Goal: Information Seeking & Learning: Check status

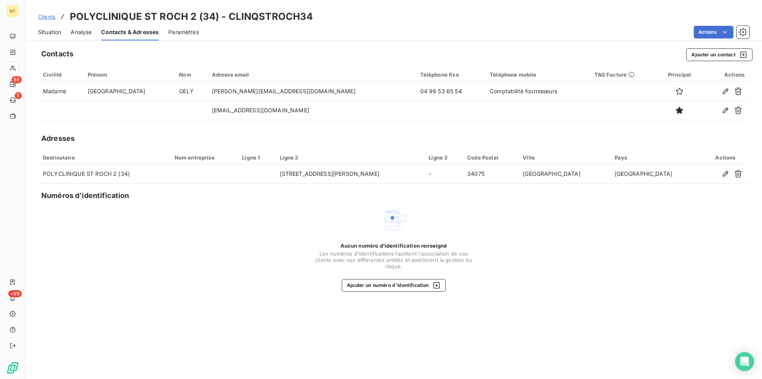
click at [48, 33] on span "Situation" at bounding box center [49, 32] width 23 height 8
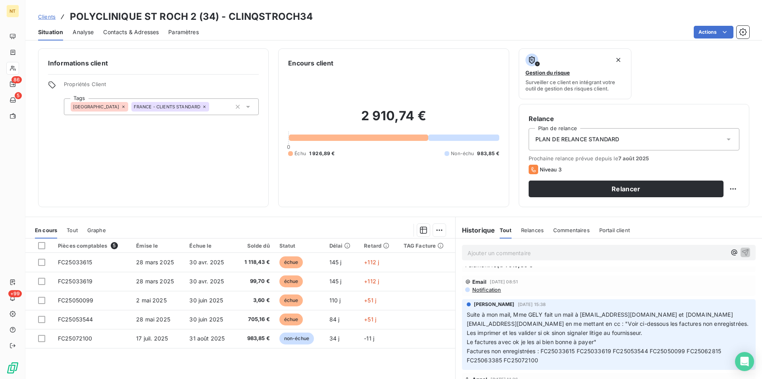
scroll to position [364, 0]
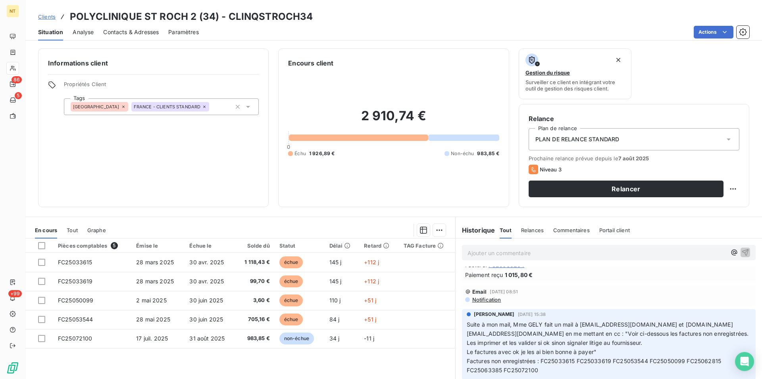
click at [137, 31] on span "Contacts & Adresses" at bounding box center [131, 32] width 56 height 8
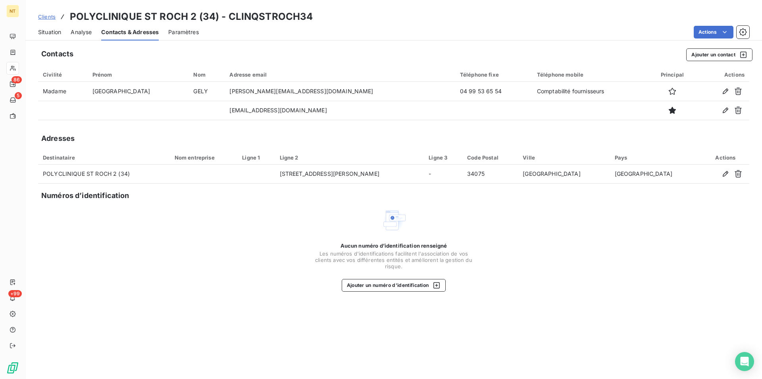
click at [48, 33] on span "Situation" at bounding box center [49, 32] width 23 height 8
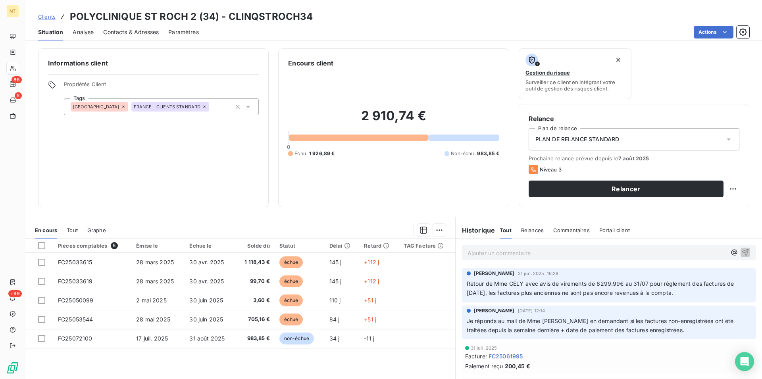
click at [128, 35] on span "Contacts & Adresses" at bounding box center [131, 32] width 56 height 8
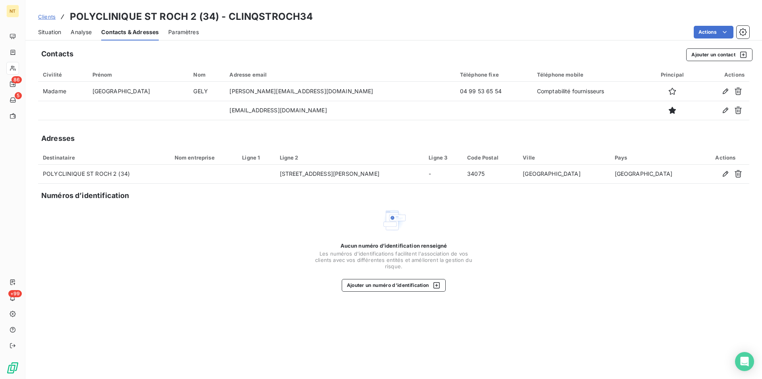
click at [42, 31] on span "Situation" at bounding box center [49, 32] width 23 height 8
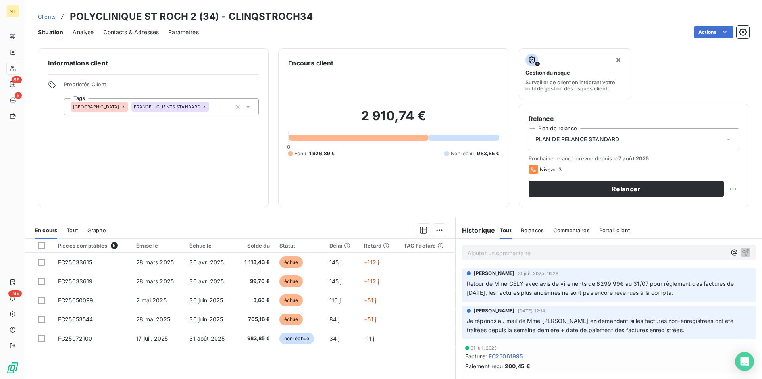
click at [140, 32] on span "Contacts & Adresses" at bounding box center [131, 32] width 56 height 8
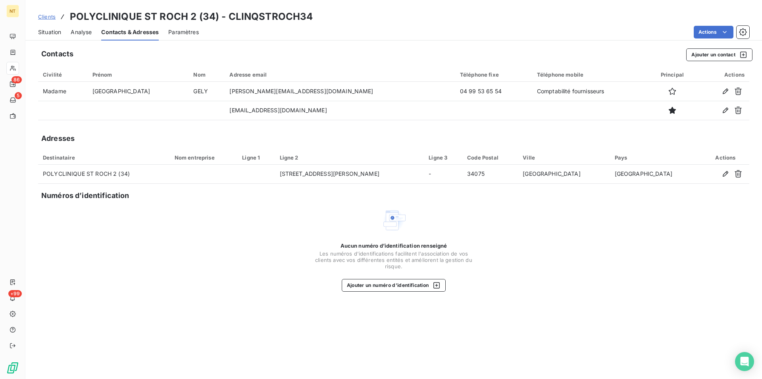
click at [42, 32] on span "Situation" at bounding box center [49, 32] width 23 height 8
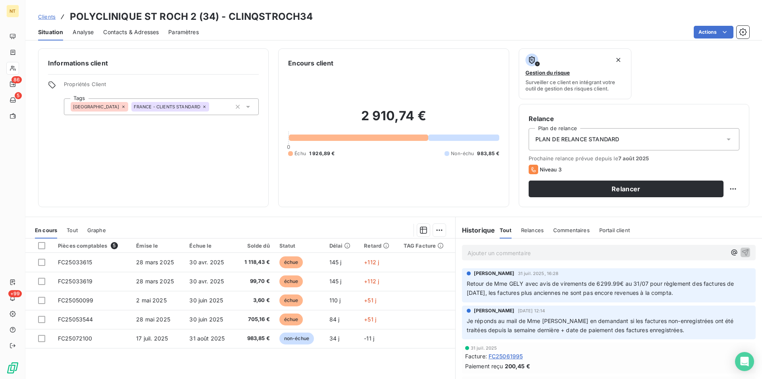
click at [144, 33] on span "Contacts & Adresses" at bounding box center [131, 32] width 56 height 8
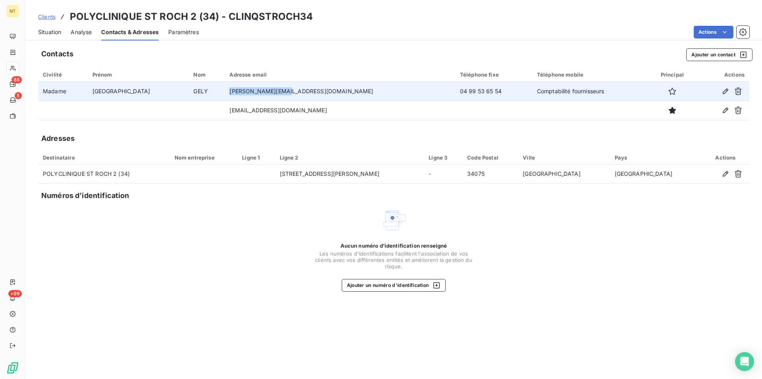
drag, startPoint x: 210, startPoint y: 89, endPoint x: 269, endPoint y: 93, distance: 58.8
click at [269, 93] on td "[PERSON_NAME][EMAIL_ADDRESS][DOMAIN_NAME]" at bounding box center [339, 91] width 230 height 19
copy td "[PERSON_NAME][EMAIL_ADDRESS][DOMAIN_NAME]"
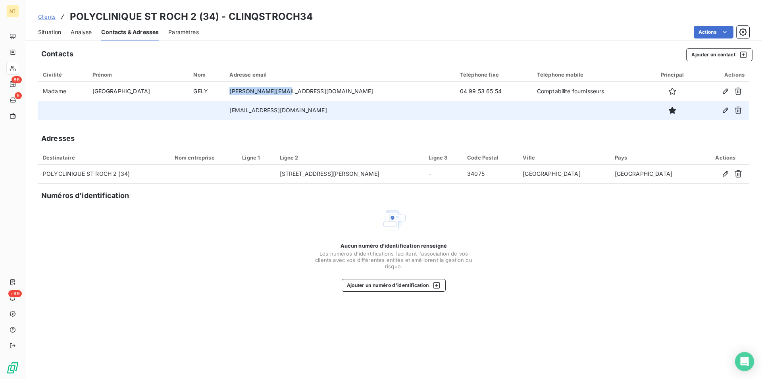
drag, startPoint x: 213, startPoint y: 112, endPoint x: 298, endPoint y: 113, distance: 85.3
click at [298, 113] on td "[EMAIL_ADDRESS][DOMAIN_NAME]" at bounding box center [339, 110] width 230 height 19
copy td "[EMAIL_ADDRESS][DOMAIN_NAME]"
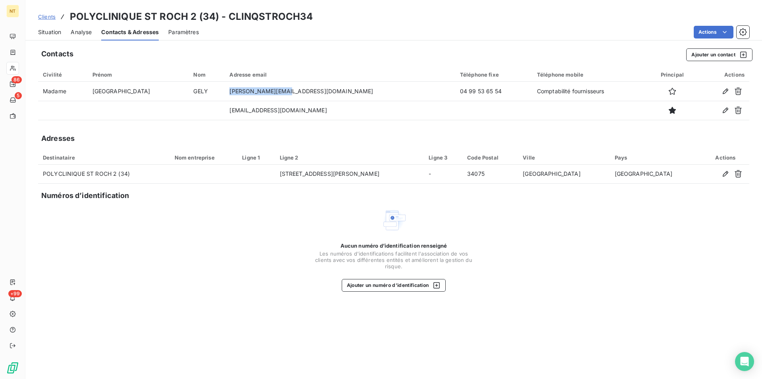
click at [41, 32] on span "Situation" at bounding box center [49, 32] width 23 height 8
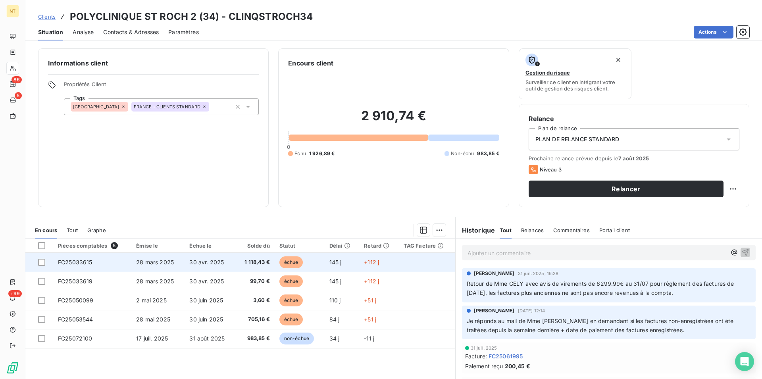
click at [91, 261] on span "FC25033615" at bounding box center [75, 262] width 35 height 7
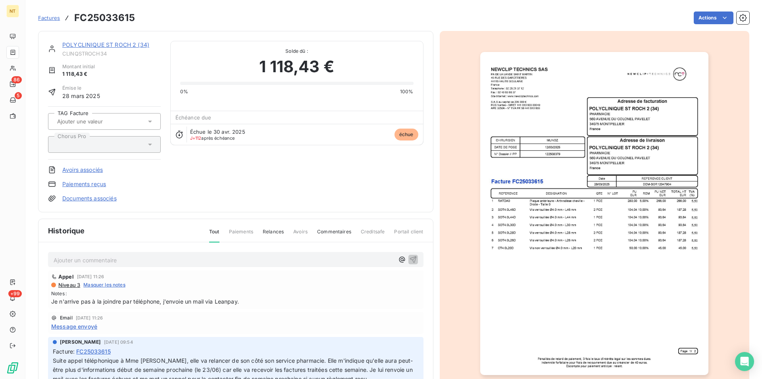
click at [514, 222] on img "button" at bounding box center [594, 213] width 228 height 323
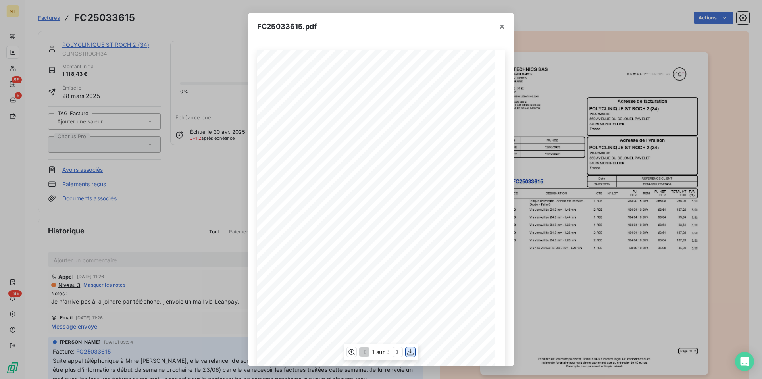
click at [411, 353] on icon "button" at bounding box center [410, 352] width 6 height 7
drag, startPoint x: 502, startPoint y: 23, endPoint x: 487, endPoint y: 21, distance: 15.5
click at [502, 23] on icon "button" at bounding box center [502, 27] width 8 height 8
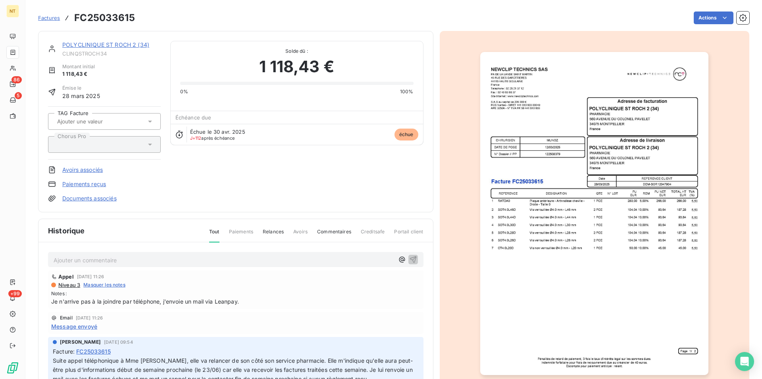
click at [108, 44] on link "POLYCLINIQUE ST ROCH 2 (34)" at bounding box center [105, 44] width 87 height 7
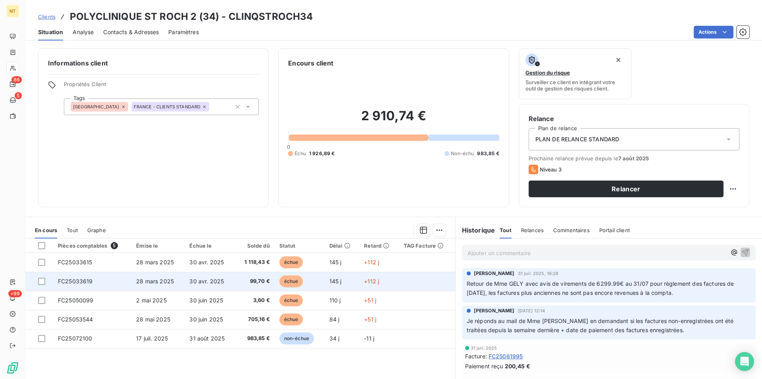
click at [100, 282] on td "FC25033619" at bounding box center [92, 281] width 78 height 19
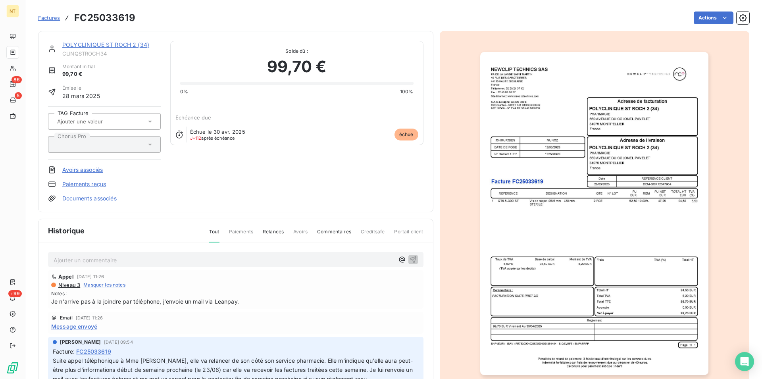
click at [511, 264] on img "button" at bounding box center [594, 213] width 228 height 323
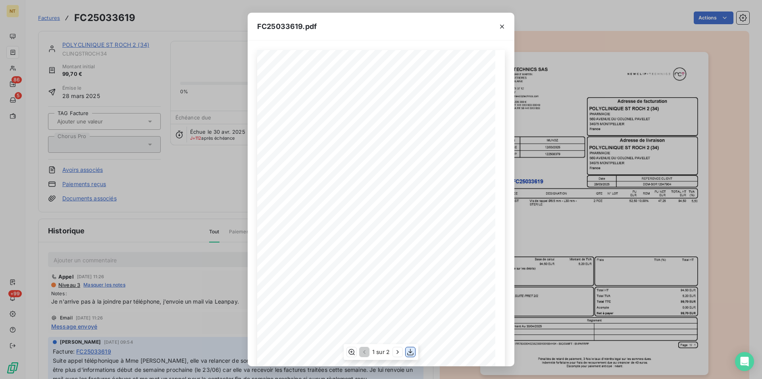
click at [410, 349] on icon "button" at bounding box center [410, 352] width 8 height 8
click at [501, 24] on icon "button" at bounding box center [502, 27] width 8 height 8
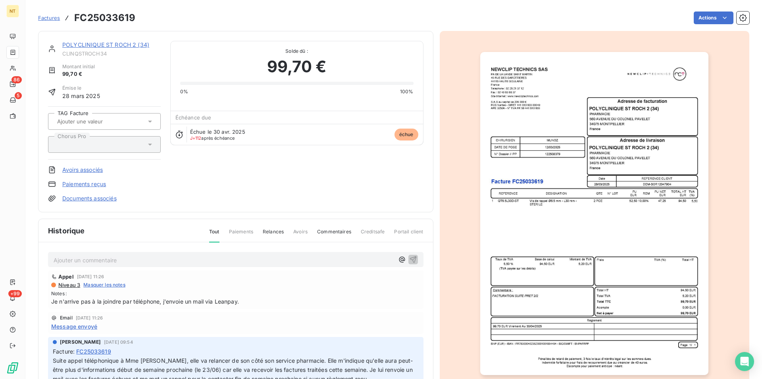
click at [105, 45] on link "POLYCLINIQUE ST ROCH 2 (34)" at bounding box center [105, 44] width 87 height 7
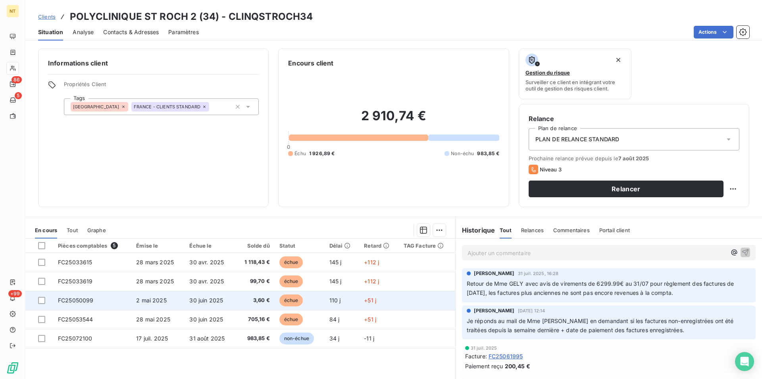
click at [106, 302] on td "FC25050099" at bounding box center [92, 300] width 78 height 19
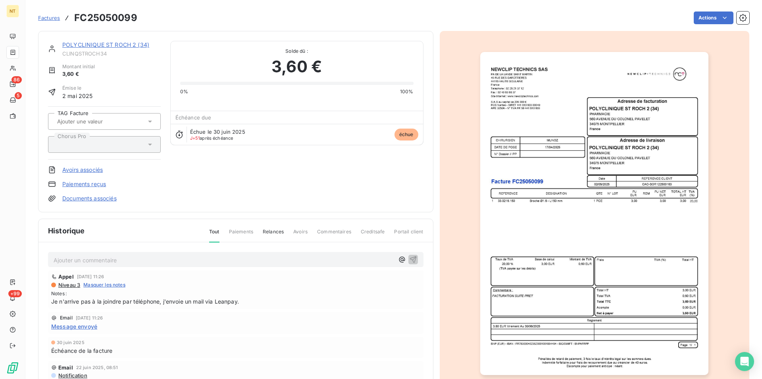
click at [572, 234] on img "button" at bounding box center [594, 213] width 228 height 323
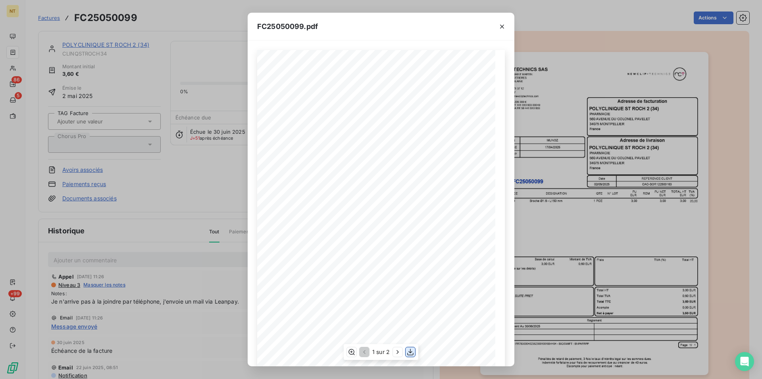
click at [411, 354] on icon "button" at bounding box center [410, 352] width 8 height 8
click at [503, 24] on icon "button" at bounding box center [502, 27] width 8 height 8
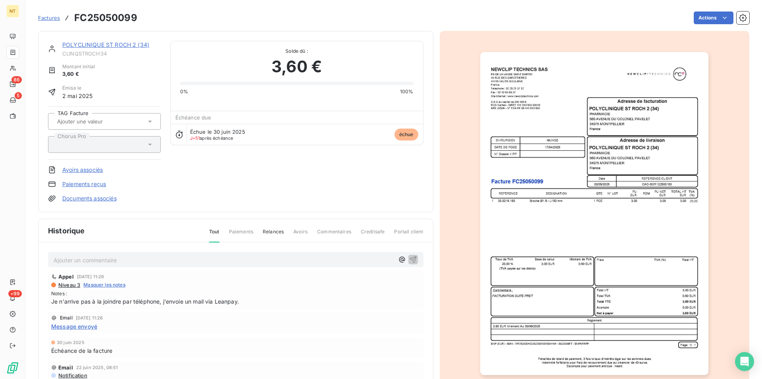
click at [102, 44] on link "POLYCLINIQUE ST ROCH 2 (34)" at bounding box center [105, 44] width 87 height 7
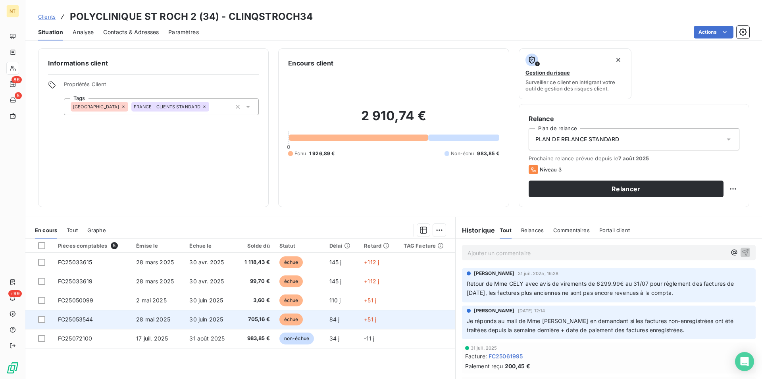
click at [80, 317] on span "FC25053544" at bounding box center [75, 319] width 35 height 7
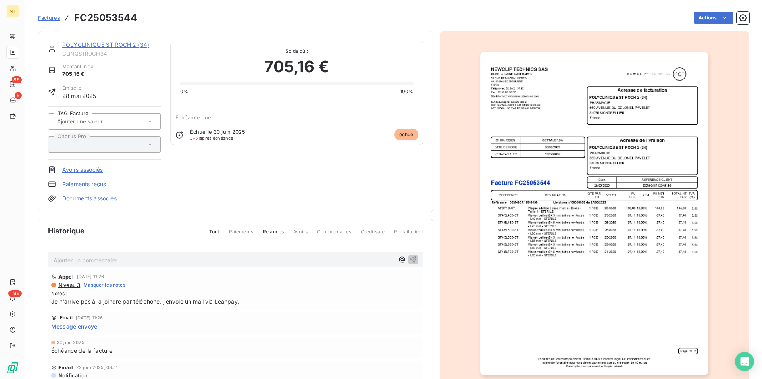
click at [525, 270] on img "button" at bounding box center [594, 213] width 228 height 323
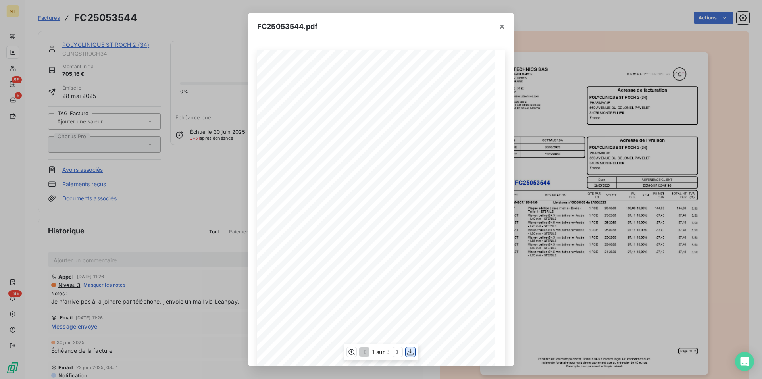
click at [412, 353] on icon "button" at bounding box center [410, 352] width 8 height 8
click at [503, 25] on icon "button" at bounding box center [502, 27] width 4 height 4
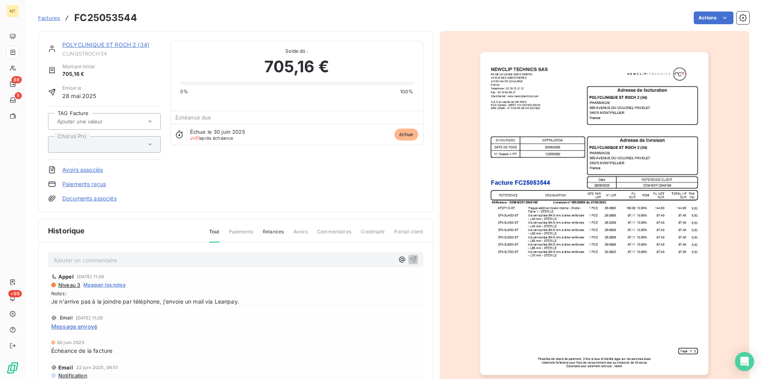
click at [110, 46] on link "POLYCLINIQUE ST ROCH 2 (34)" at bounding box center [105, 44] width 87 height 7
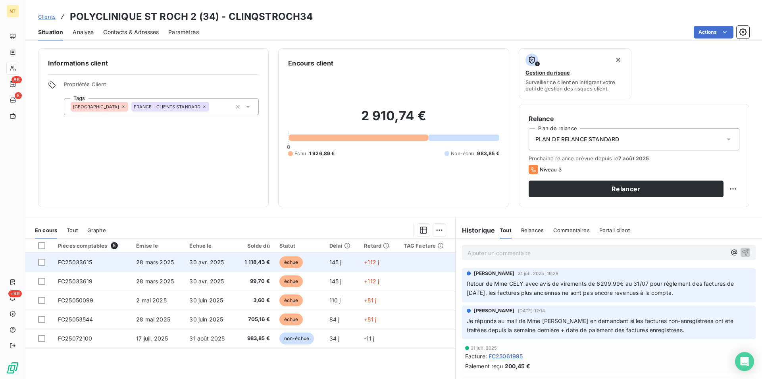
click at [89, 266] on td "FC25033615" at bounding box center [92, 262] width 78 height 19
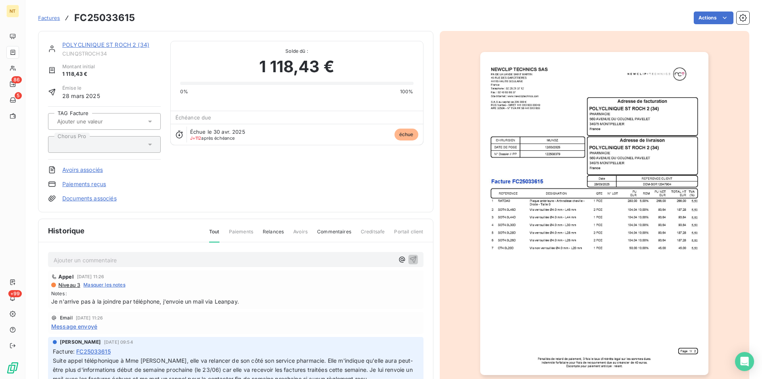
click at [73, 256] on p "Ajouter un commentaire ﻿" at bounding box center [224, 260] width 340 height 10
click at [127, 259] on span "N'ayant pu les joindre au tél, envoyé mail de relance en précisant le message d…" at bounding box center [169, 259] width 231 height 7
drag, startPoint x: 282, startPoint y: 259, endPoint x: 294, endPoint y: 280, distance: 23.6
click at [283, 259] on span "N'ayant pu les joindre au tél le 20/08, envoyé mail de relance en précisant le …" at bounding box center [181, 259] width 255 height 7
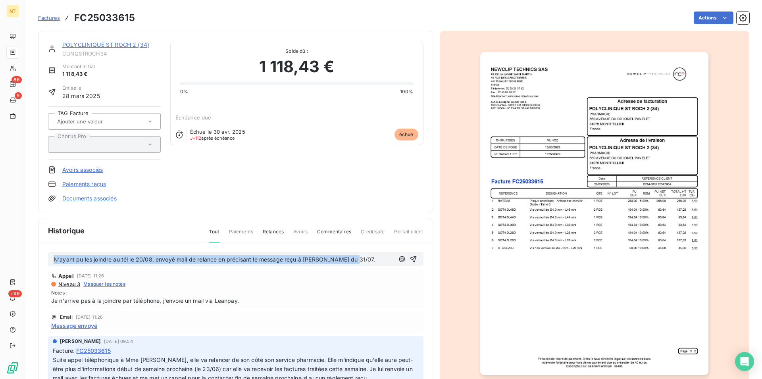
drag, startPoint x: 54, startPoint y: 257, endPoint x: 372, endPoint y: 260, distance: 318.5
click at [372, 260] on p "N'ayant pu les joindre au tél le 20/08, envoyé mail de relance en précisant le …" at bounding box center [224, 259] width 340 height 9
copy span "N'ayant pu les joindre au tél le 20/08, envoyé mail de relance en précisant le …"
click at [409, 257] on icon "button" at bounding box center [413, 259] width 8 height 8
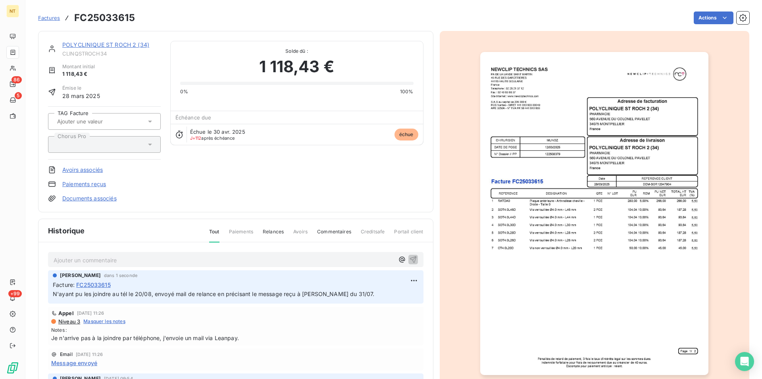
click at [117, 44] on link "POLYCLINIQUE ST ROCH 2 (34)" at bounding box center [105, 44] width 87 height 7
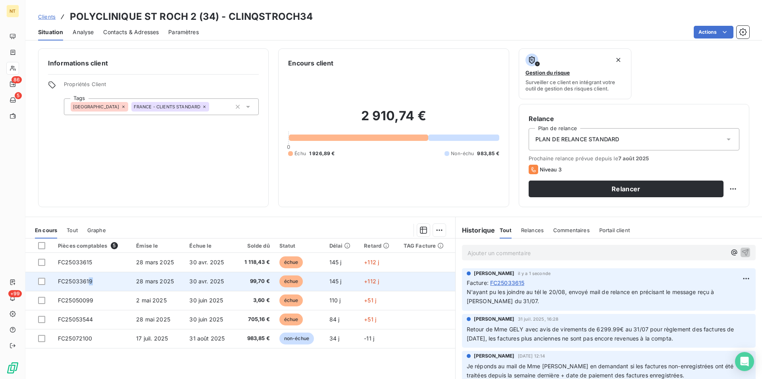
click at [90, 280] on span "FC25033619" at bounding box center [75, 281] width 35 height 7
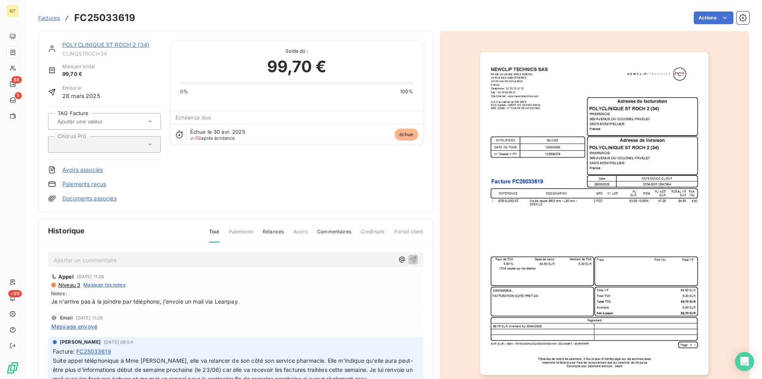
click at [107, 256] on p "Ajouter un commentaire ﻿" at bounding box center [224, 260] width 340 height 10
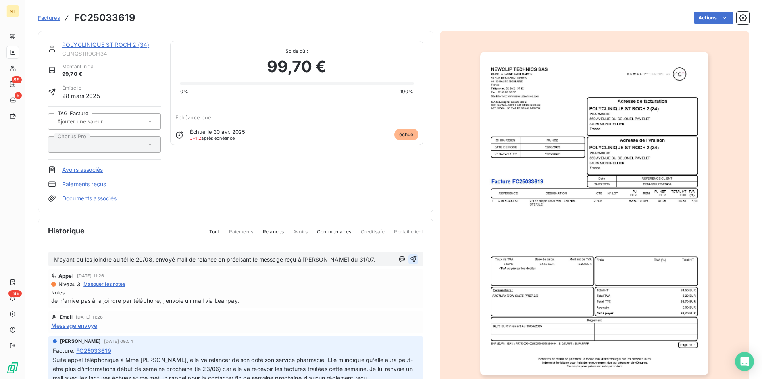
click at [409, 259] on icon "button" at bounding box center [413, 259] width 8 height 8
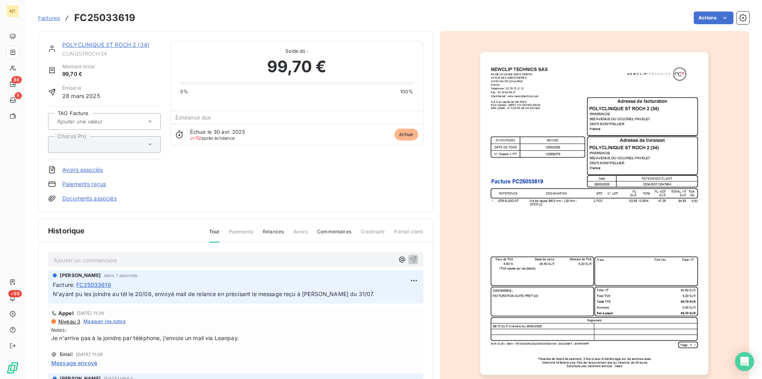
click at [122, 44] on link "POLYCLINIQUE ST ROCH 2 (34)" at bounding box center [105, 44] width 87 height 7
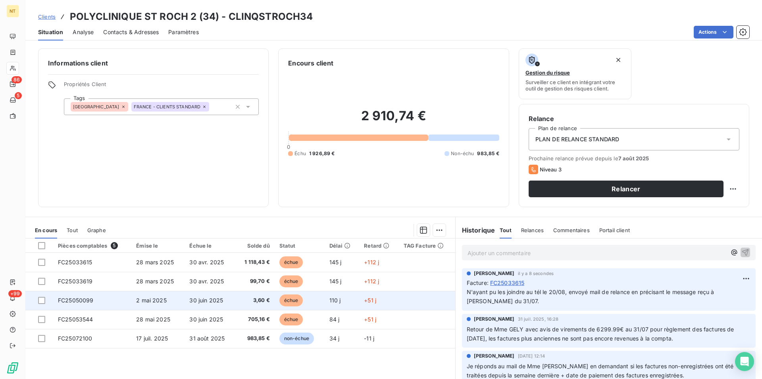
click at [88, 300] on span "FC25050099" at bounding box center [76, 300] width 36 height 7
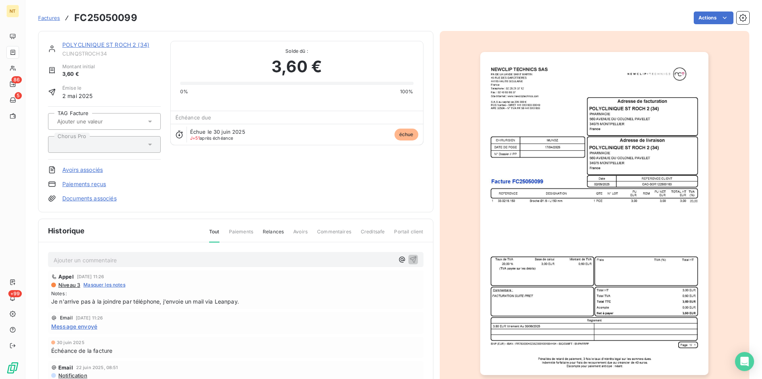
click at [111, 259] on p "Ajouter un commentaire ﻿" at bounding box center [224, 260] width 340 height 10
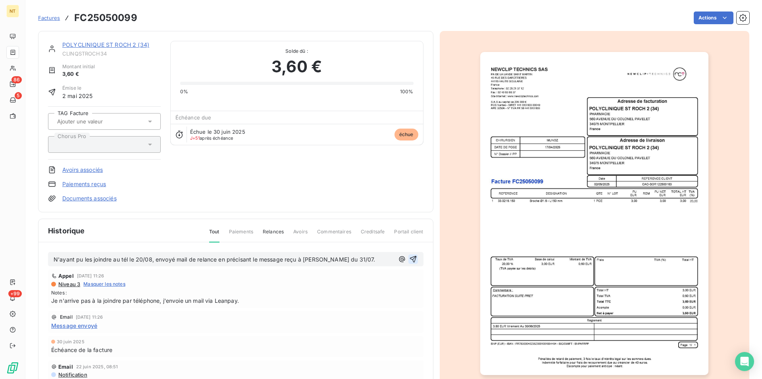
click at [409, 257] on icon "button" at bounding box center [412, 259] width 7 height 7
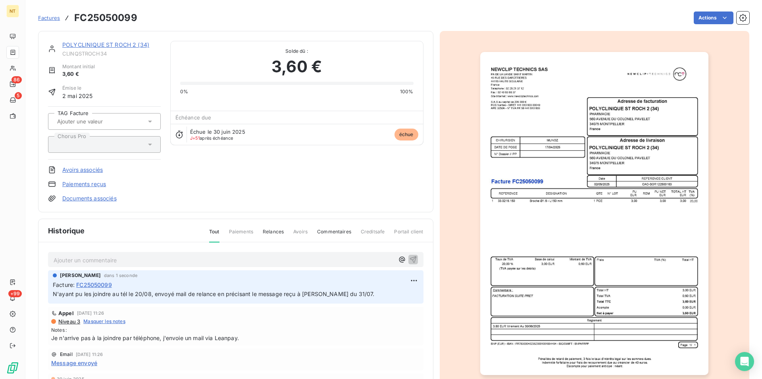
click at [115, 46] on link "POLYCLINIQUE ST ROCH 2 (34)" at bounding box center [105, 44] width 87 height 7
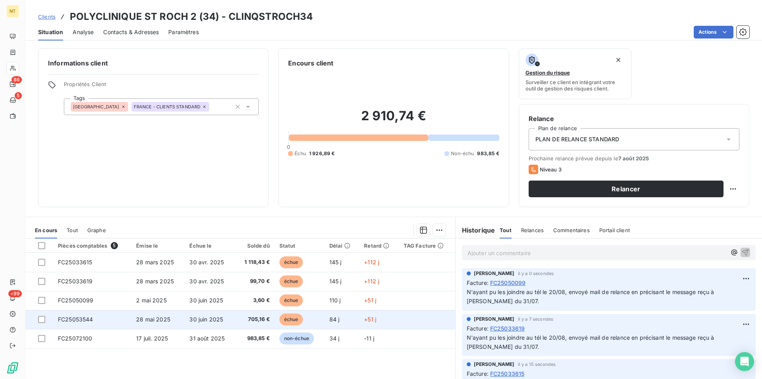
click at [92, 317] on span "FC25053544" at bounding box center [75, 319] width 35 height 7
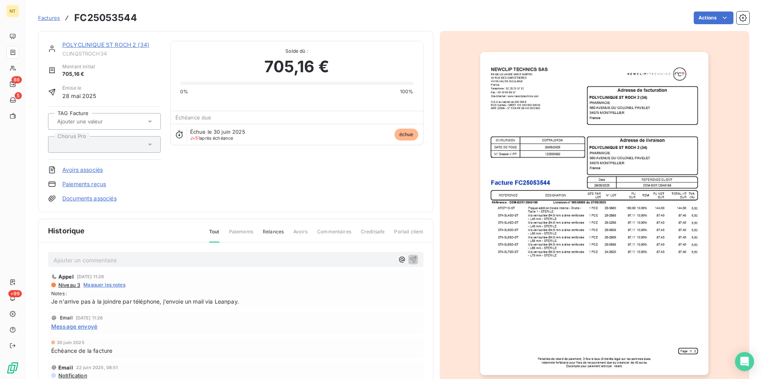
click at [86, 259] on p "Ajouter un commentaire ﻿" at bounding box center [224, 260] width 340 height 10
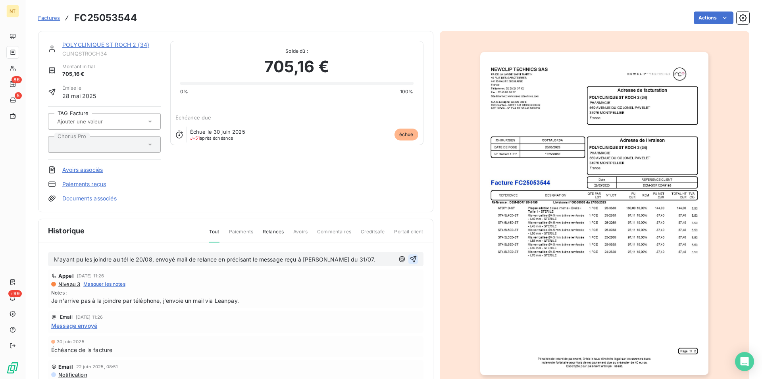
click at [409, 260] on icon "button" at bounding box center [413, 259] width 8 height 8
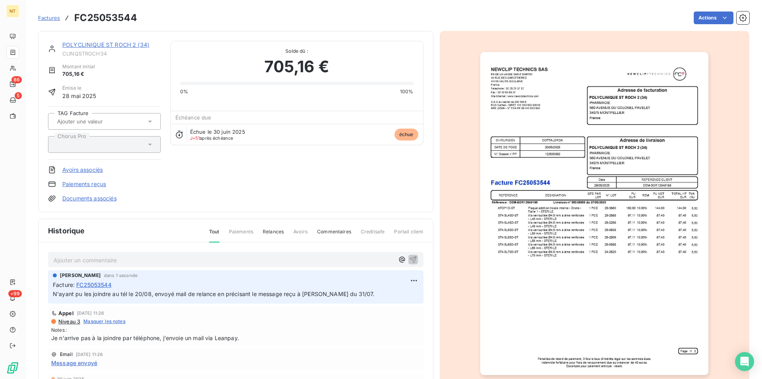
click at [120, 43] on link "POLYCLINIQUE ST ROCH 2 (34)" at bounding box center [105, 44] width 87 height 7
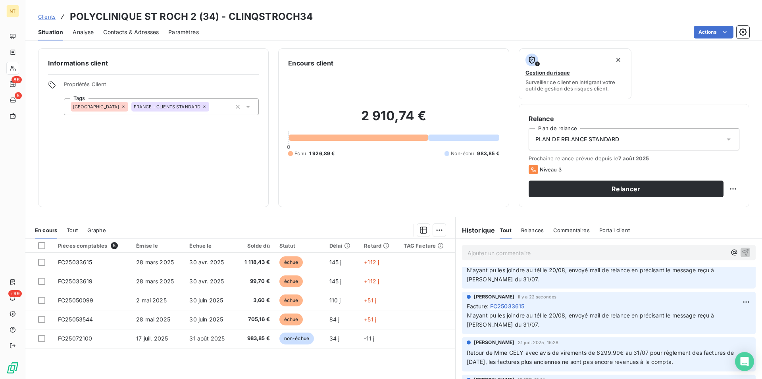
scroll to position [81, 0]
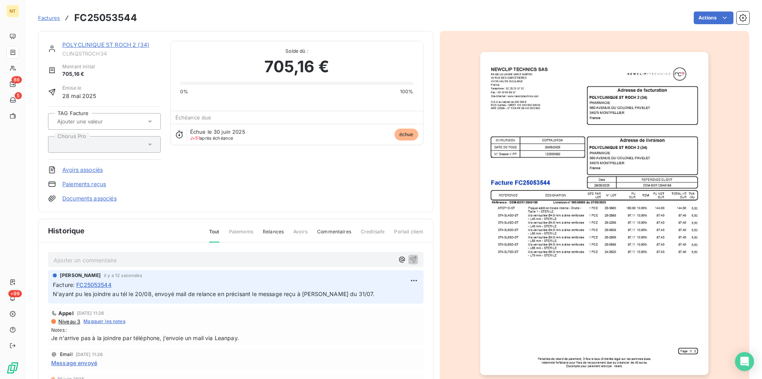
click at [111, 47] on link "POLYCLINIQUE ST ROCH 2 (34)" at bounding box center [105, 44] width 87 height 7
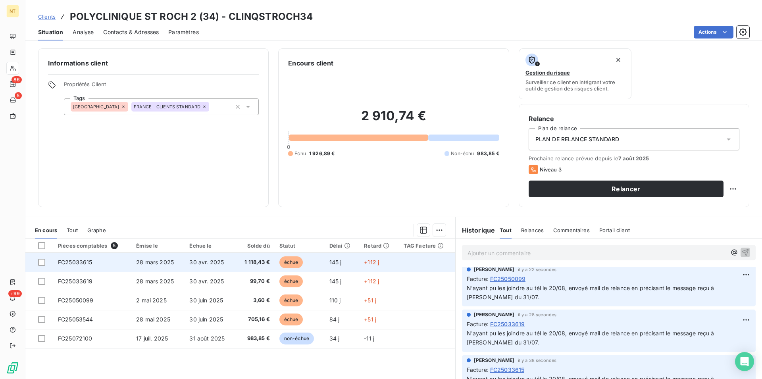
scroll to position [40, 0]
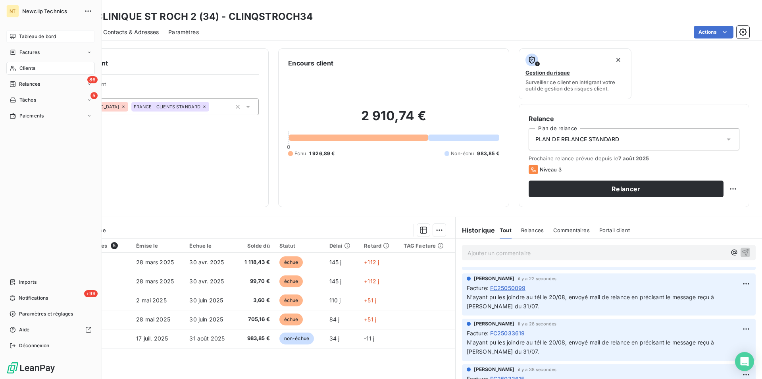
click at [42, 37] on span "Tableau de bord" at bounding box center [37, 36] width 37 height 7
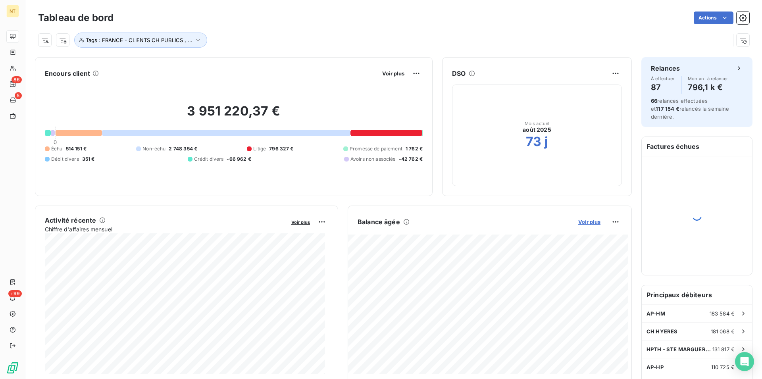
click at [587, 220] on span "Voir plus" at bounding box center [589, 222] width 22 height 6
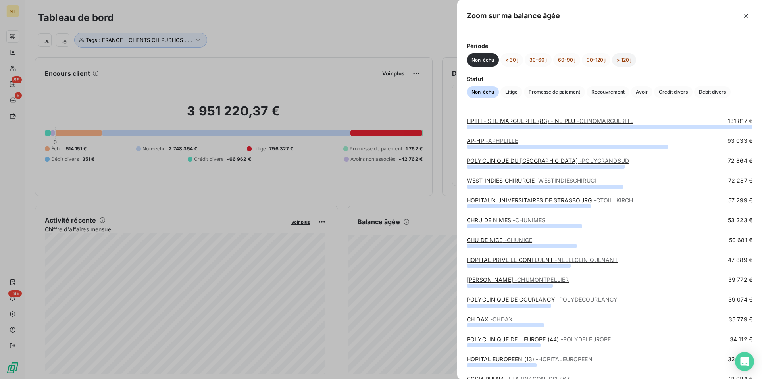
click at [623, 56] on button "> 120 j" at bounding box center [624, 59] width 24 height 13
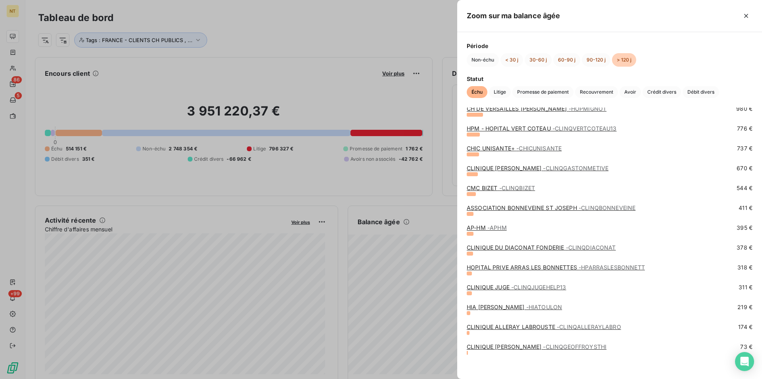
scroll to position [293, 0]
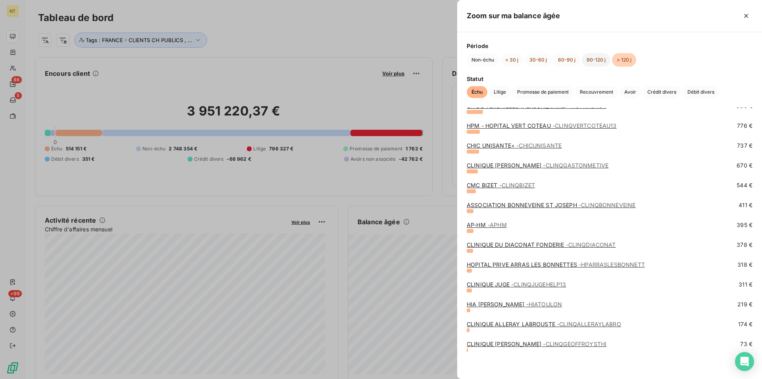
click at [592, 56] on button "90-120 j" at bounding box center [595, 59] width 29 height 13
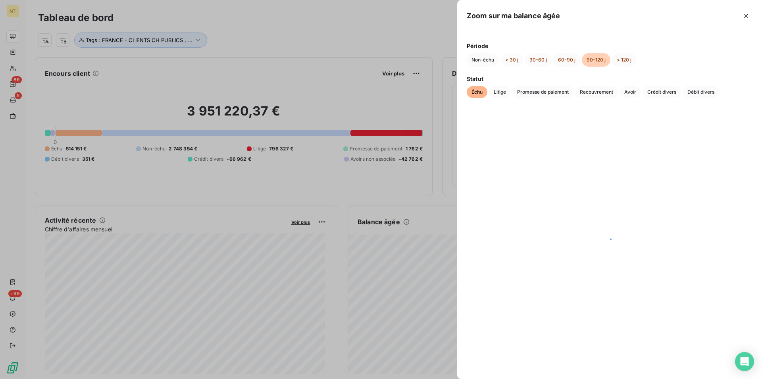
scroll to position [0, 0]
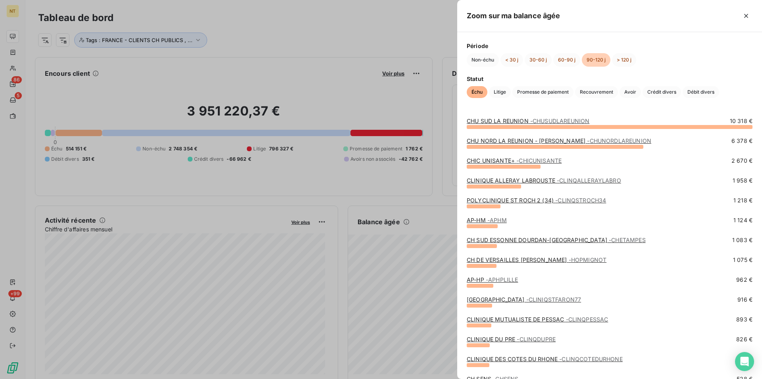
click at [524, 240] on link "CH SUD ESSONNE DOURDAN-[GEOGRAPHIC_DATA] - [GEOGRAPHIC_DATA]" at bounding box center [555, 239] width 179 height 7
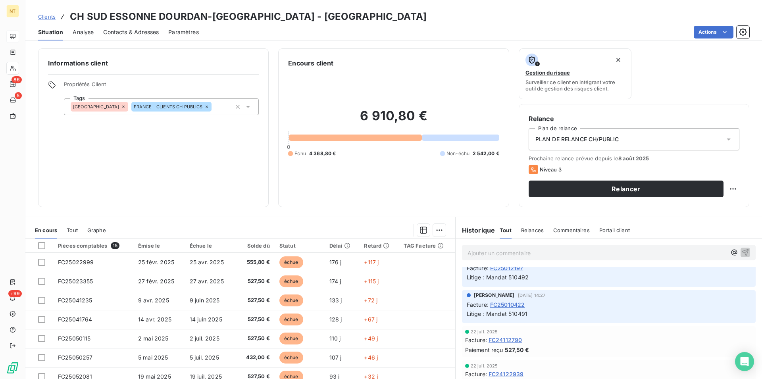
scroll to position [121, 0]
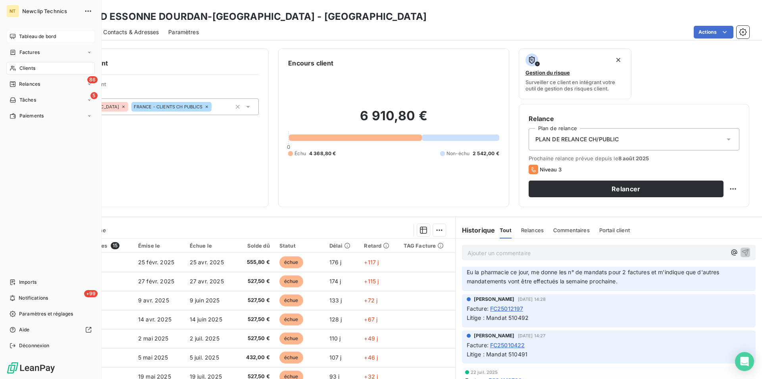
click at [45, 36] on span "Tableau de bord" at bounding box center [37, 36] width 37 height 7
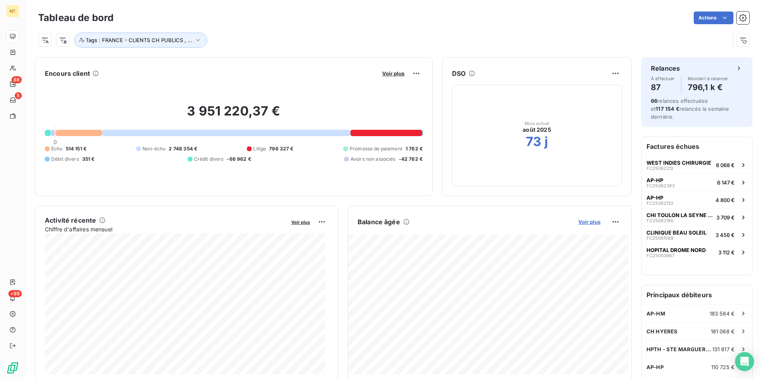
click at [583, 221] on span "Voir plus" at bounding box center [589, 222] width 22 height 6
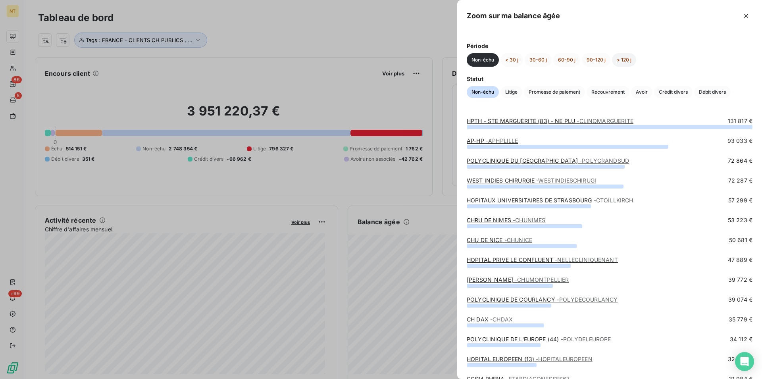
click at [617, 64] on button "> 120 j" at bounding box center [624, 59] width 24 height 13
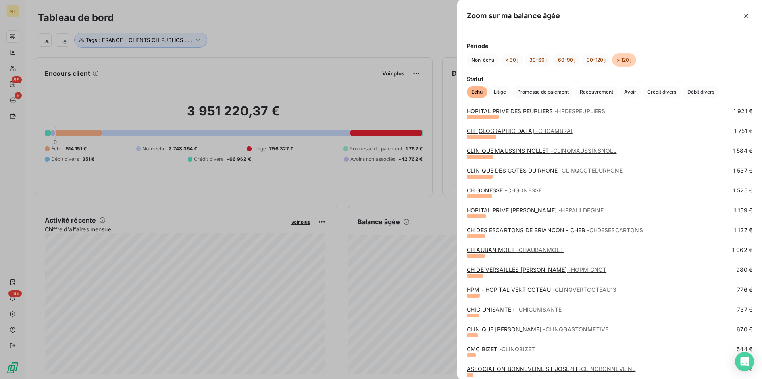
scroll to position [50, 0]
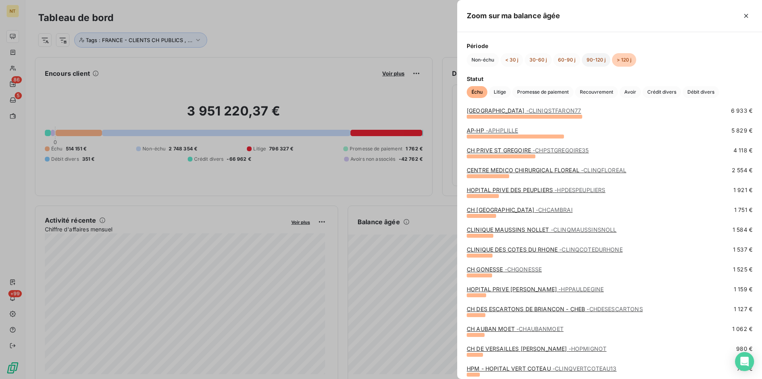
click at [595, 64] on button "90-120 j" at bounding box center [595, 59] width 29 height 13
